Goal: Information Seeking & Learning: Find specific fact

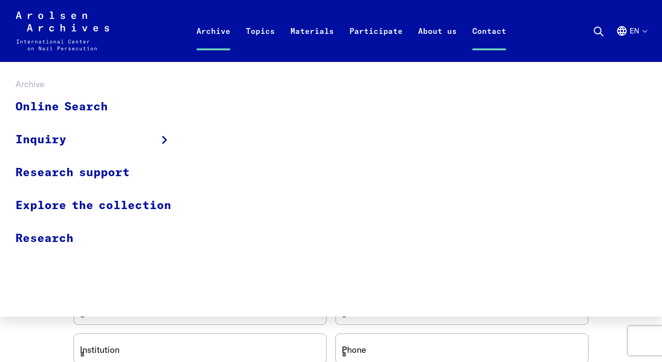
click at [226, 28] on link "Archive" at bounding box center [213, 42] width 49 height 39
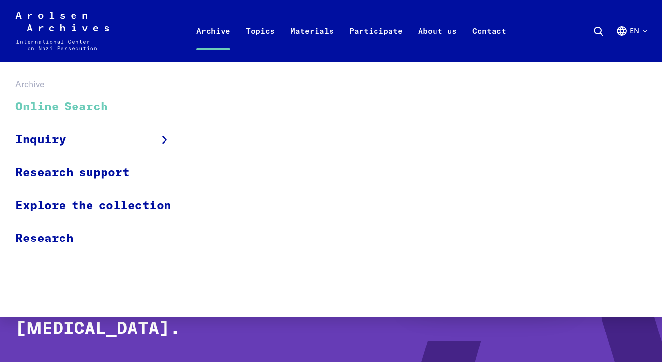
click at [114, 111] on link "Online Search" at bounding box center [99, 107] width 168 height 32
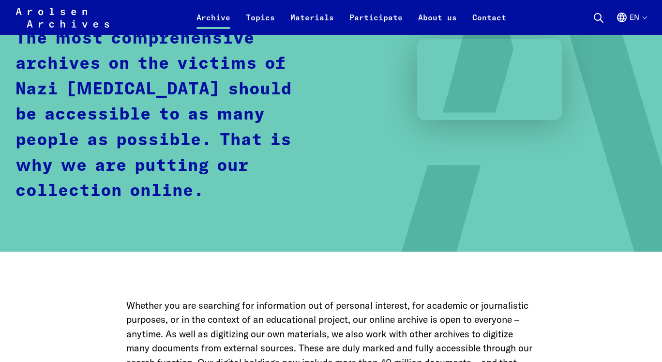
scroll to position [448, 0]
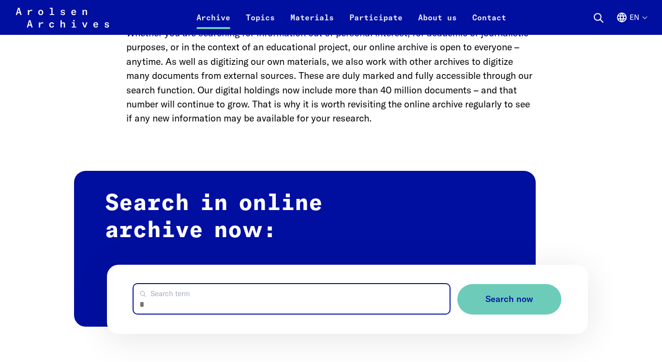
click at [190, 303] on input "Search term" at bounding box center [292, 299] width 316 height 30
type input "**********"
click at [457, 284] on button "Search now" at bounding box center [509, 299] width 104 height 30
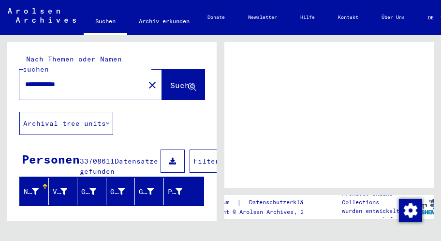
click at [382, 41] on div "Impressum | Datenschutzerklärung Copyright © Arolsen Archives, 2021 Die Arolsen…" at bounding box center [331, 128] width 221 height 186
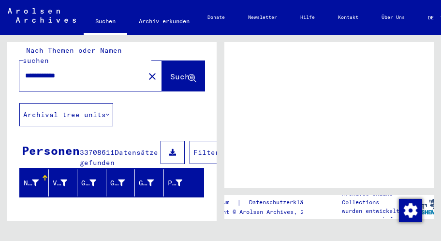
scroll to position [9, 0]
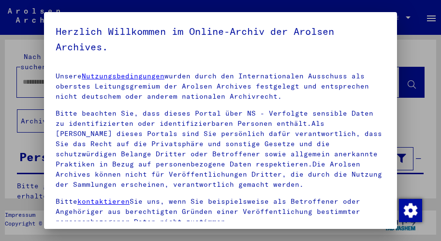
type input "**********"
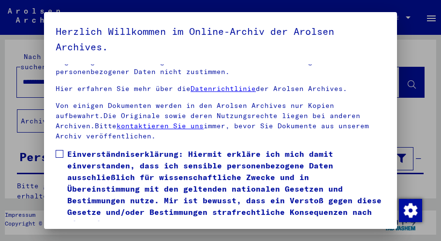
scroll to position [175, 0]
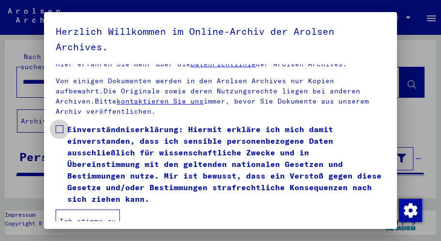
click at [89, 132] on span "Einverständniserklärung: Hiermit erkläre ich mich damit einverstanden, dass ich…" at bounding box center [226, 163] width 318 height 81
click at [89, 209] on button "Ich stimme zu" at bounding box center [88, 220] width 64 height 23
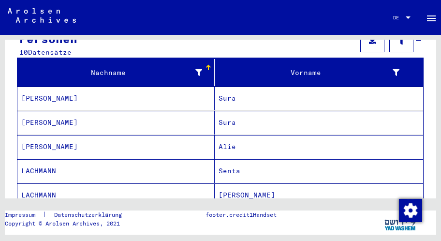
scroll to position [118, 0]
click at [45, 136] on mat-cell "LACHMAN" at bounding box center [115, 147] width 197 height 24
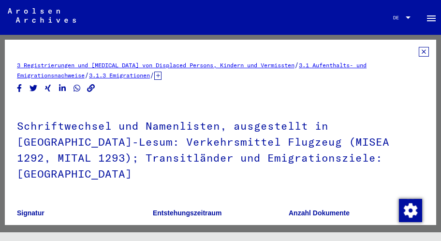
click at [425, 53] on icon at bounding box center [424, 52] width 10 height 10
